Goal: Task Accomplishment & Management: Manage account settings

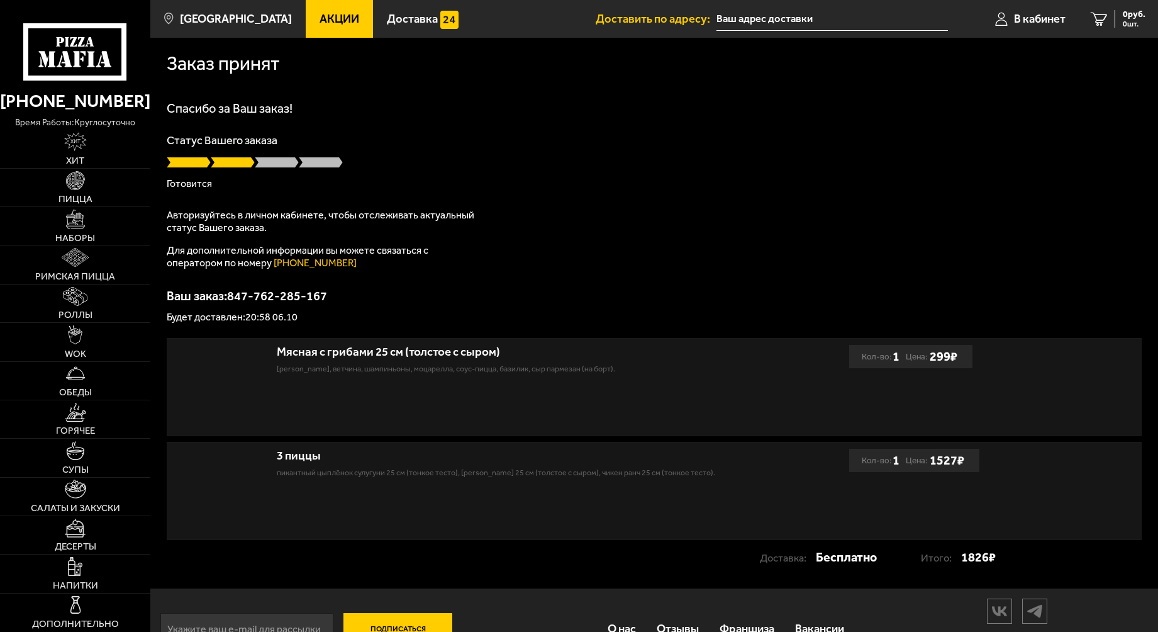
type input "[STREET_ADDRESS]"
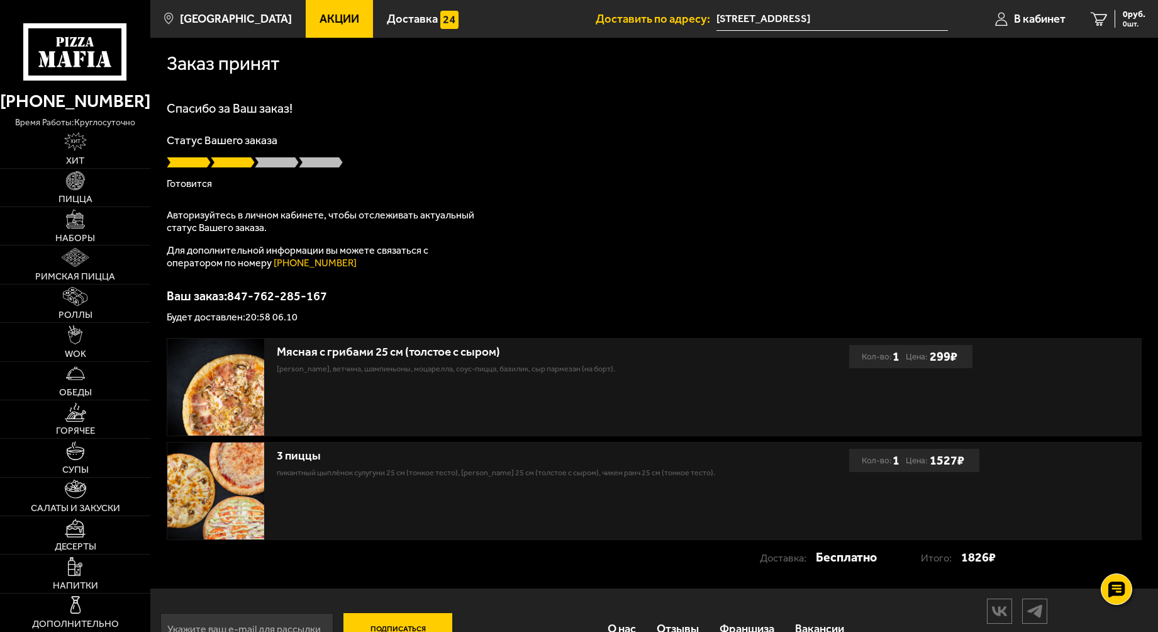
click at [845, 17] on input "[STREET_ADDRESS]" at bounding box center [833, 19] width 232 height 23
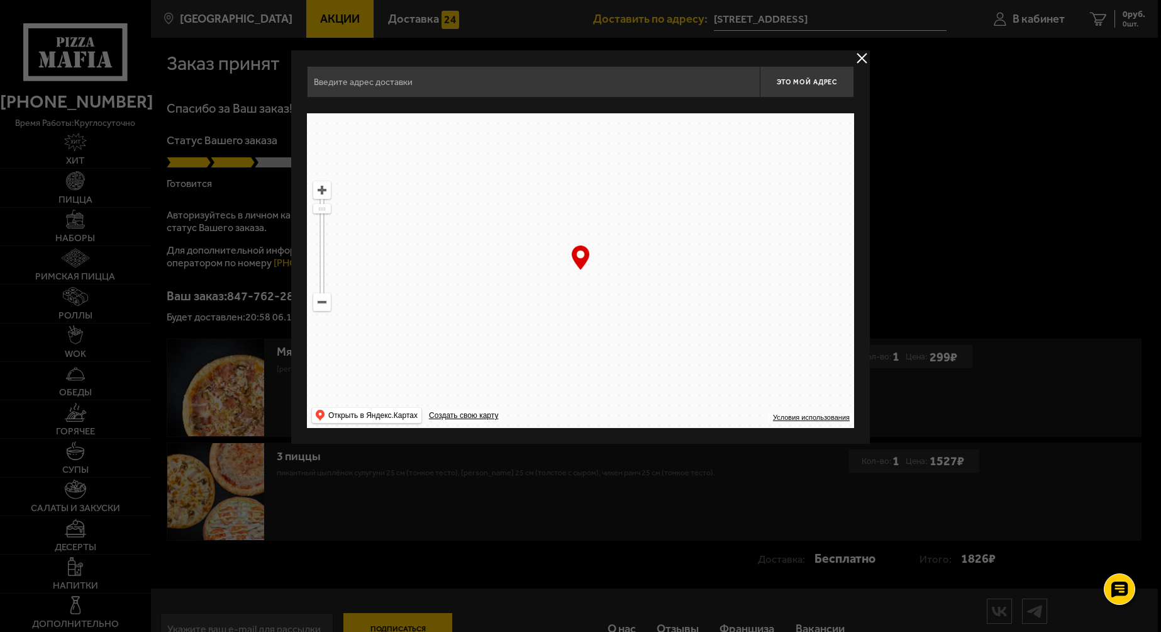
type input "[STREET_ADDRESS]"
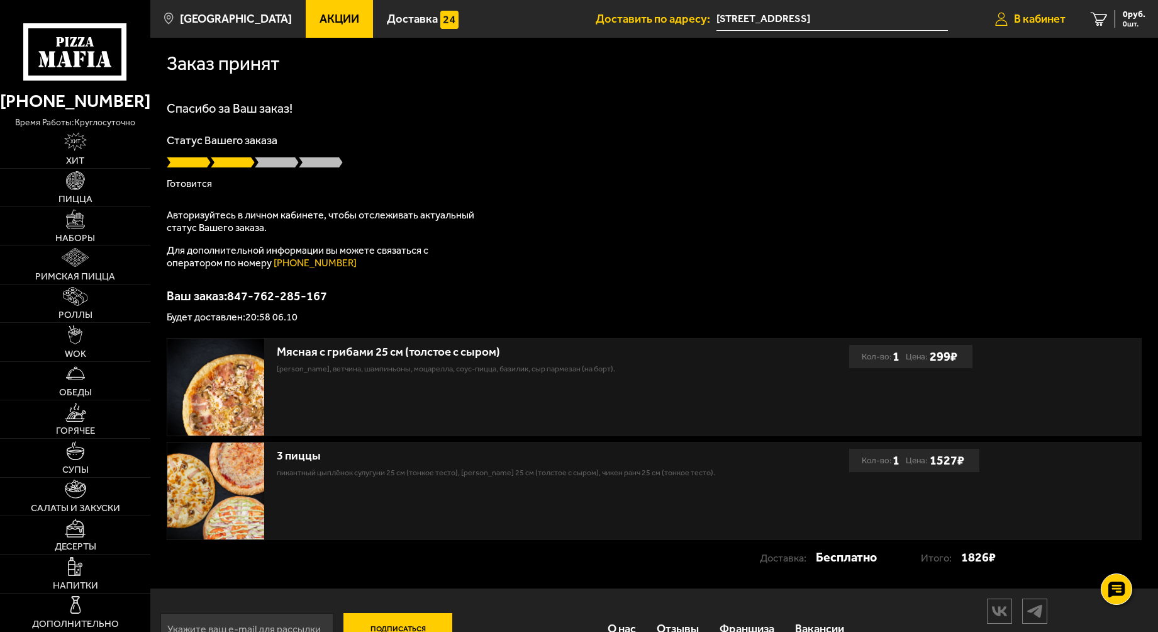
click at [1035, 21] on span "В кабинет" at bounding box center [1040, 18] width 52 height 11
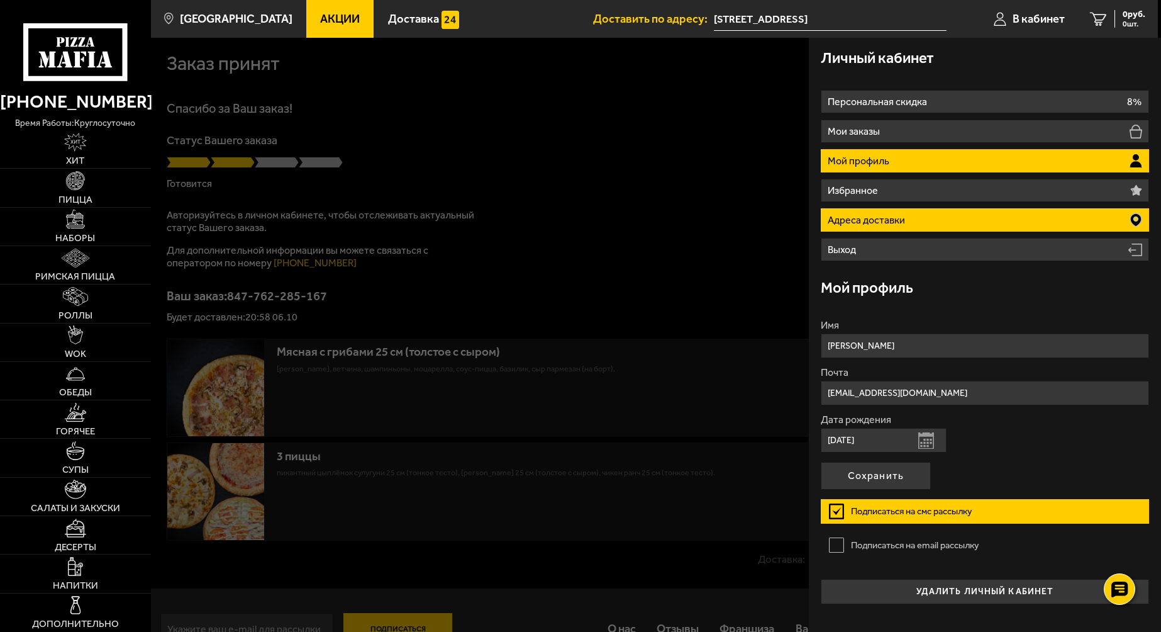
click at [906, 223] on p "Адреса доставки" at bounding box center [868, 220] width 81 height 10
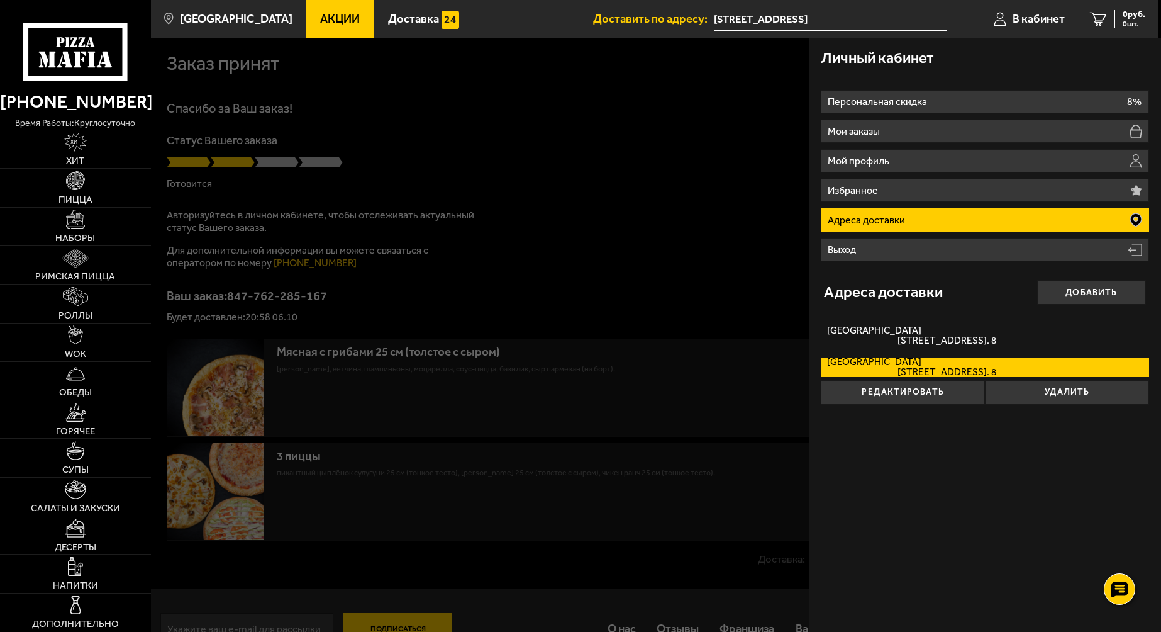
click at [906, 223] on p "Адреса доставки" at bounding box center [868, 220] width 81 height 10
click at [277, 225] on div at bounding box center [731, 354] width 1161 height 632
